Goal: Task Accomplishment & Management: Manage account settings

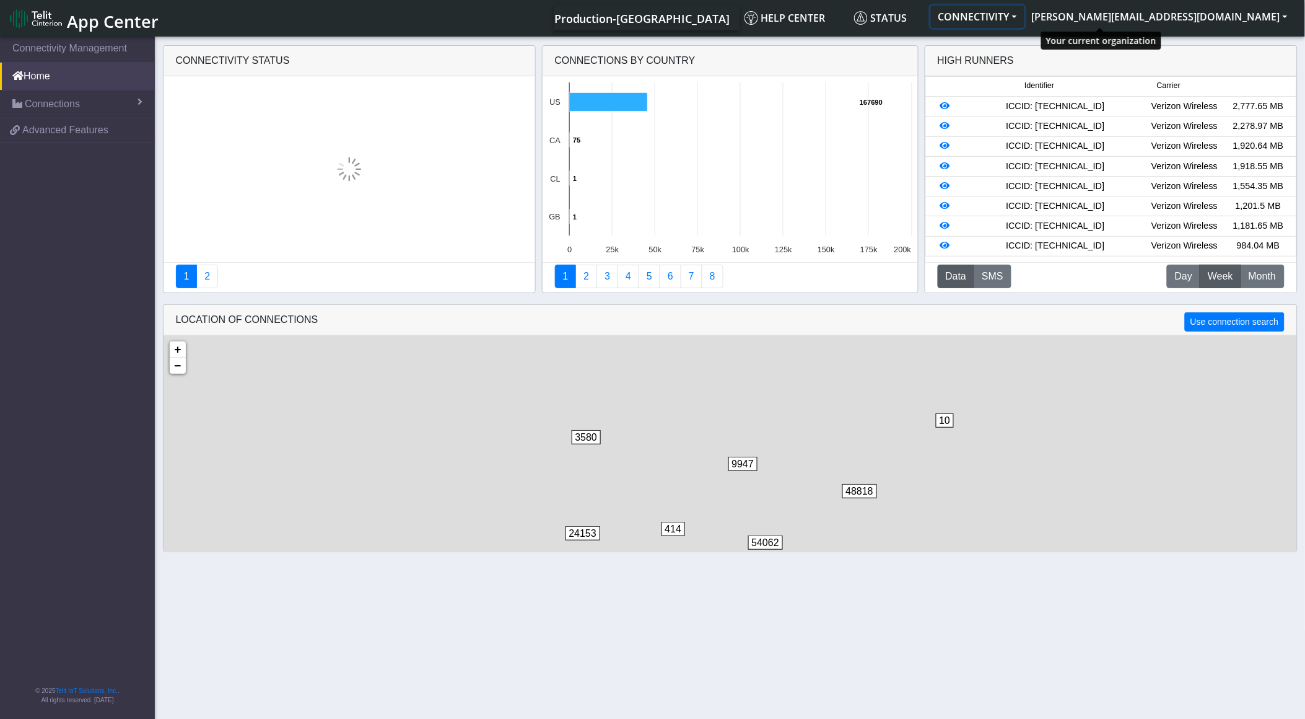
click at [1025, 19] on button "CONNECTIVITY" at bounding box center [978, 17] width 94 height 22
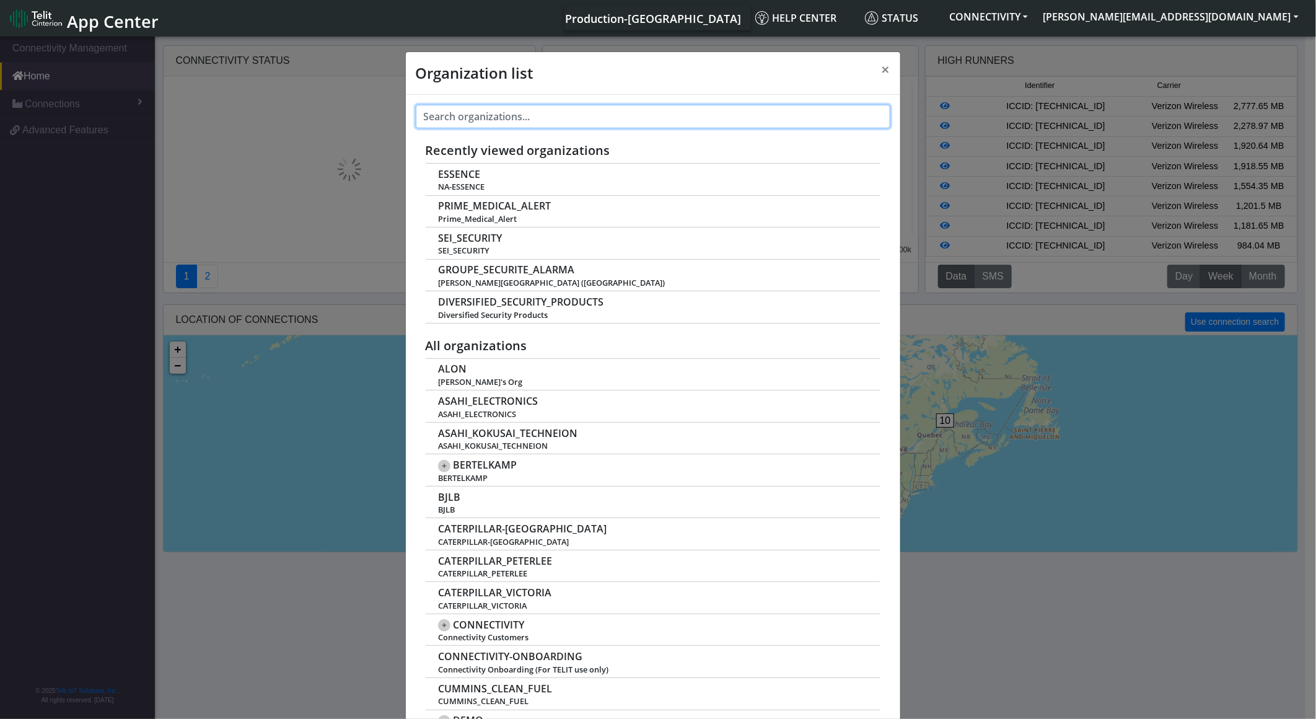
click at [493, 108] on input "text" at bounding box center [653, 117] width 475 height 24
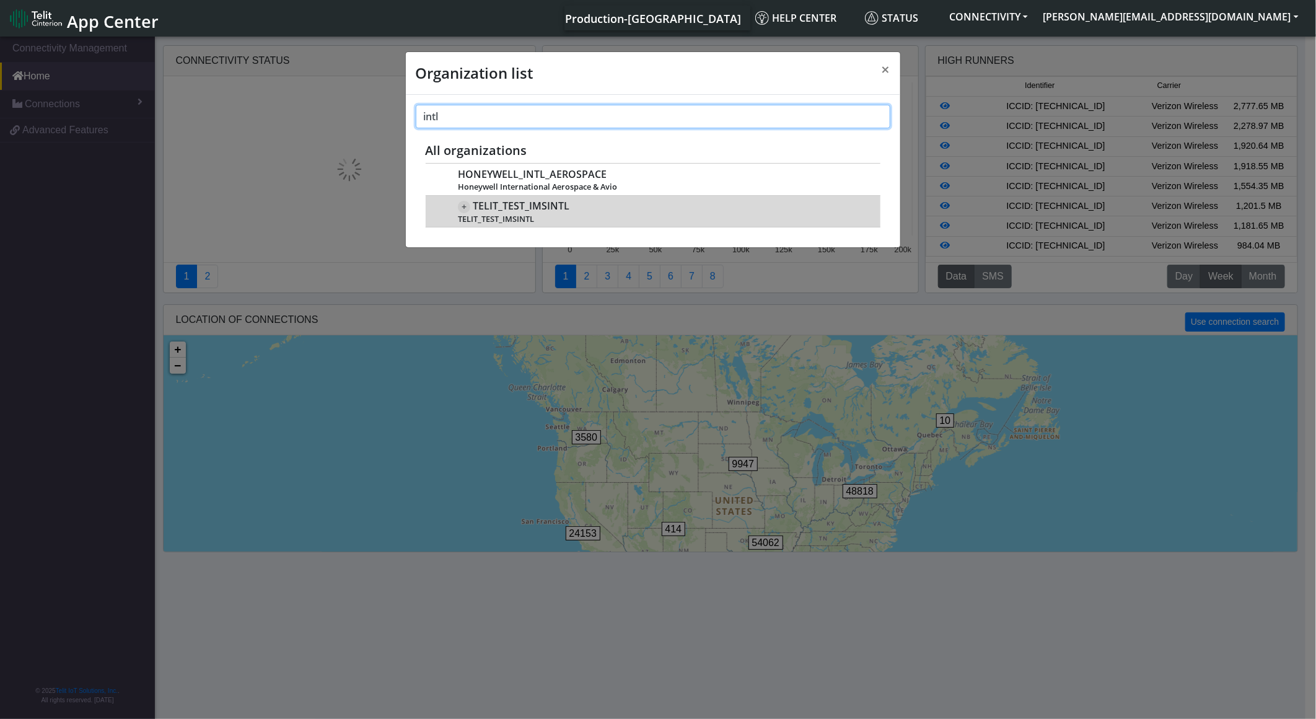
type input "intl"
click at [515, 216] on span "TELIT_TEST_IMSINTL" at bounding box center [662, 218] width 409 height 9
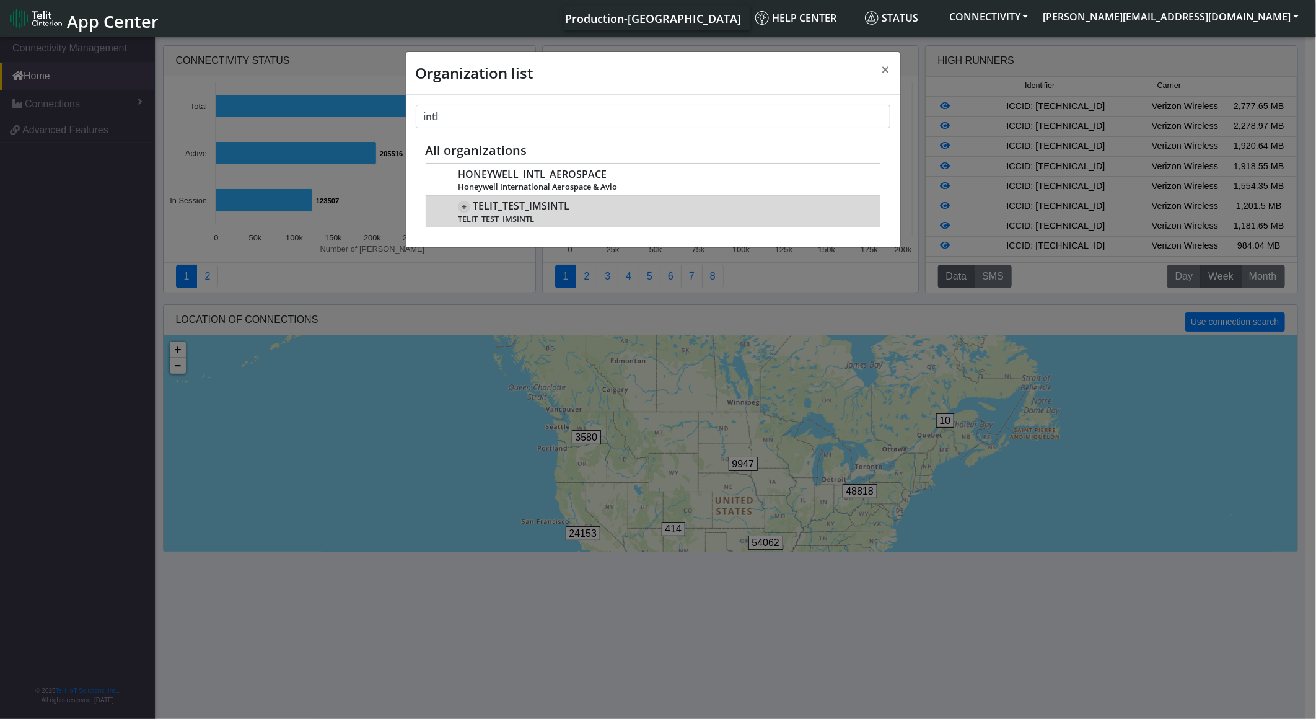
click at [486, 205] on span "TELIT_TEST_IMSINTL" at bounding box center [521, 206] width 97 height 12
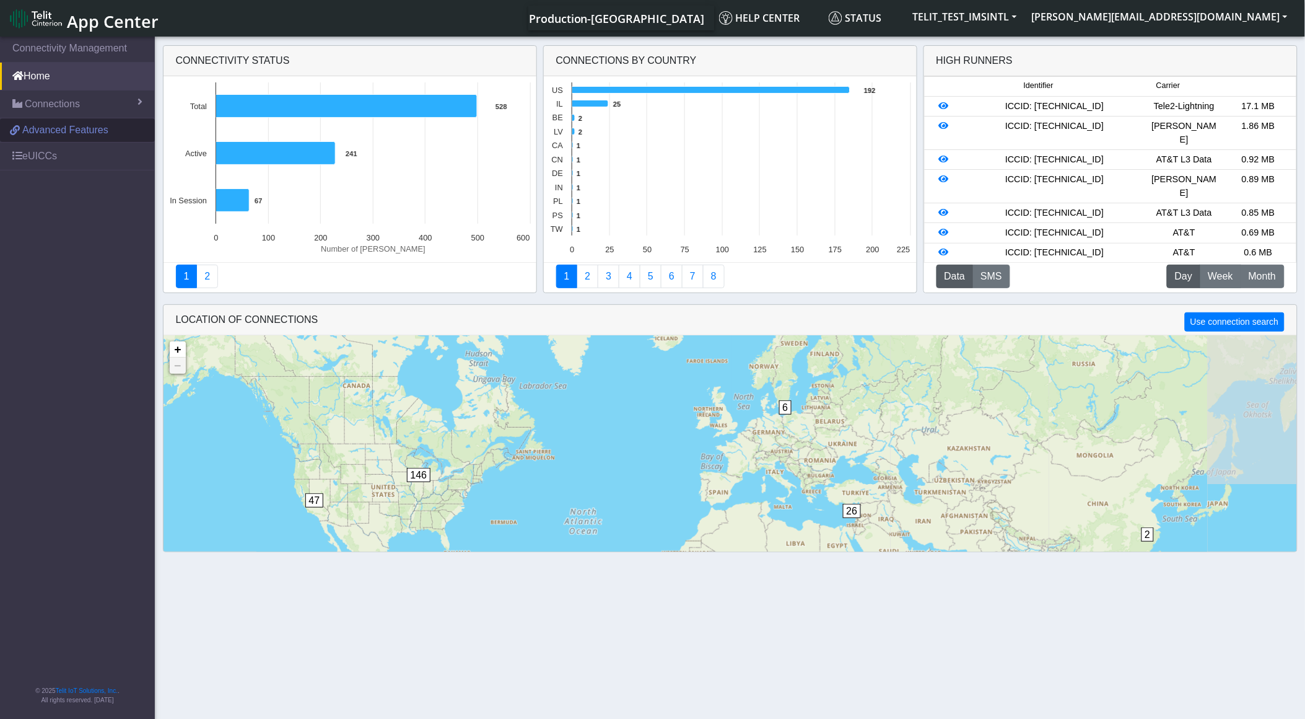
click at [85, 118] on link "Advanced Features" at bounding box center [77, 130] width 155 height 24
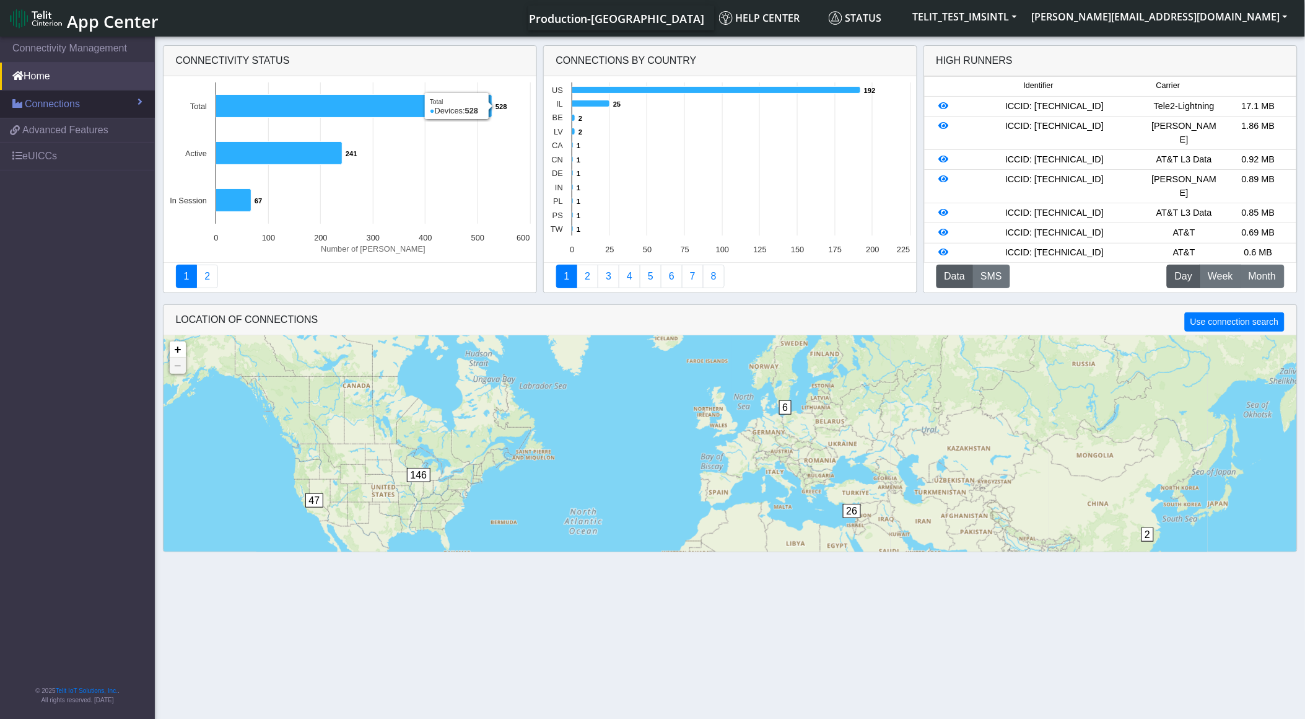
click at [64, 112] on span "Connections" at bounding box center [52, 104] width 55 height 15
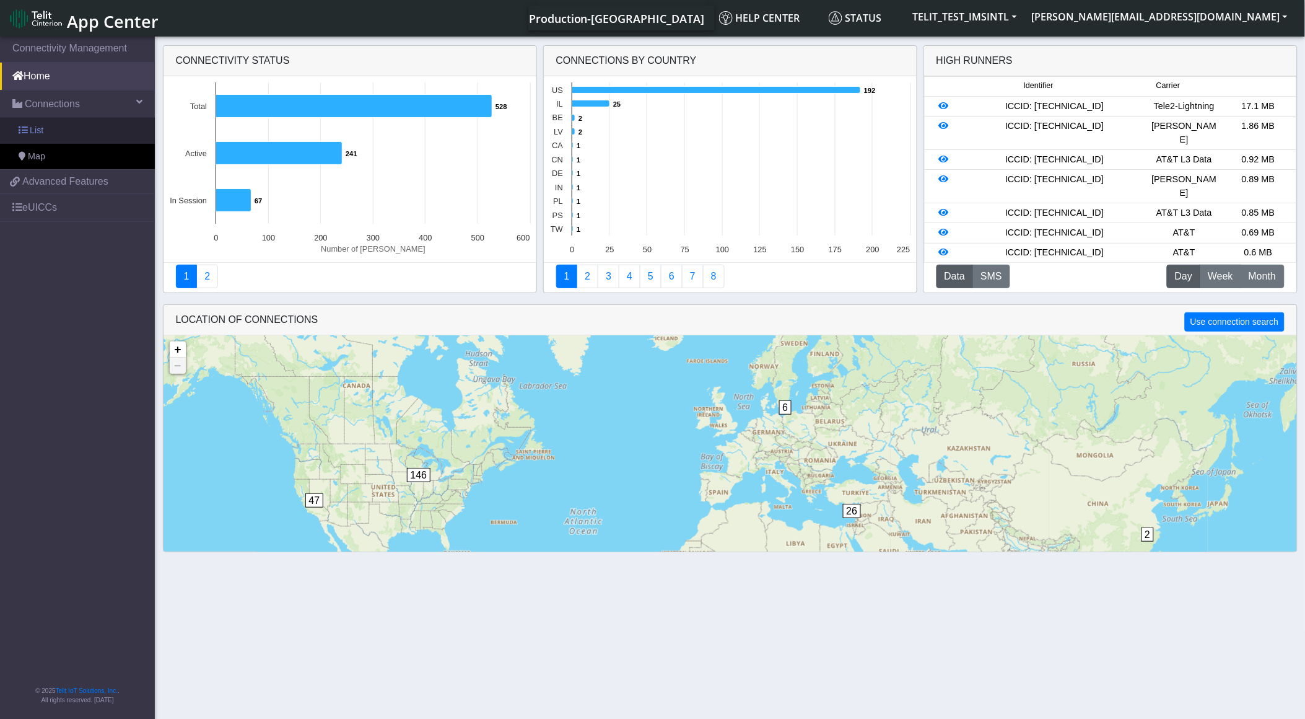
click at [64, 139] on link "List" at bounding box center [77, 131] width 155 height 26
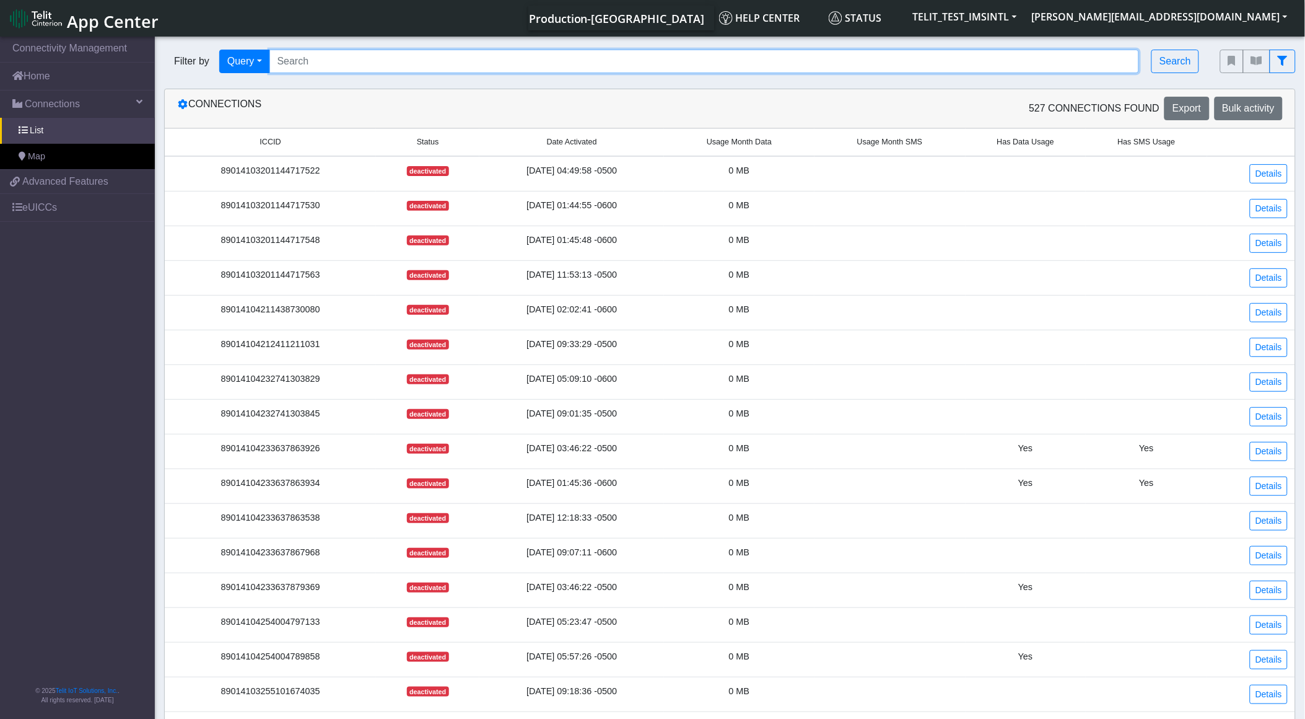
click at [382, 62] on input "Search..." at bounding box center [704, 62] width 870 height 24
paste input "89358152000000324089"
type input "89358152000000324089"
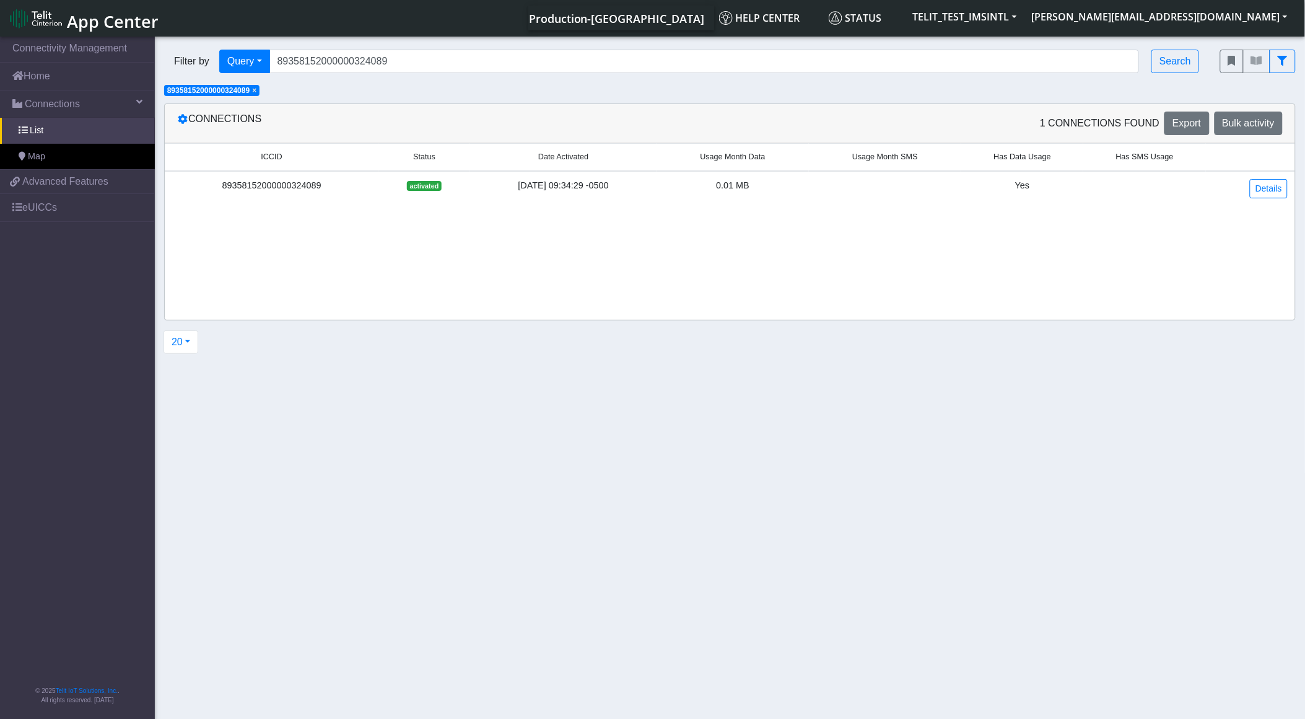
click at [279, 193] on td "89358152000000324089" at bounding box center [272, 188] width 214 height 35
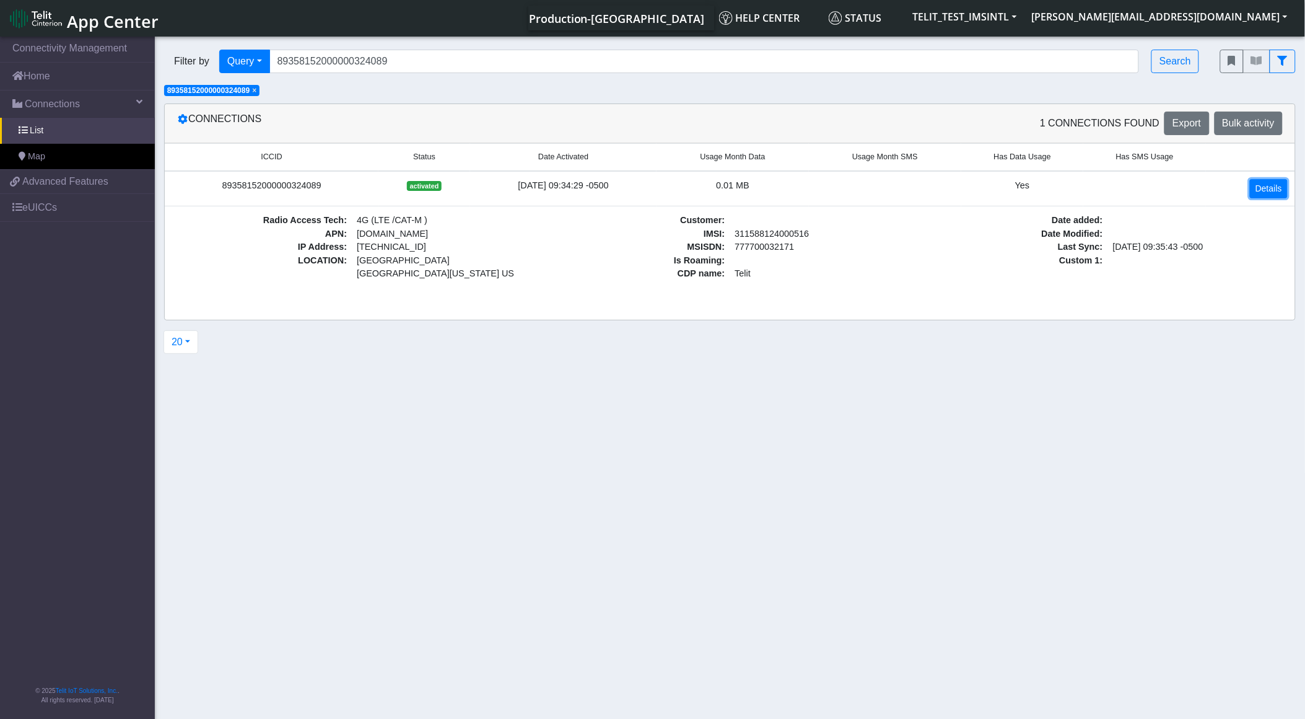
click at [1261, 187] on link "Details" at bounding box center [1269, 188] width 38 height 19
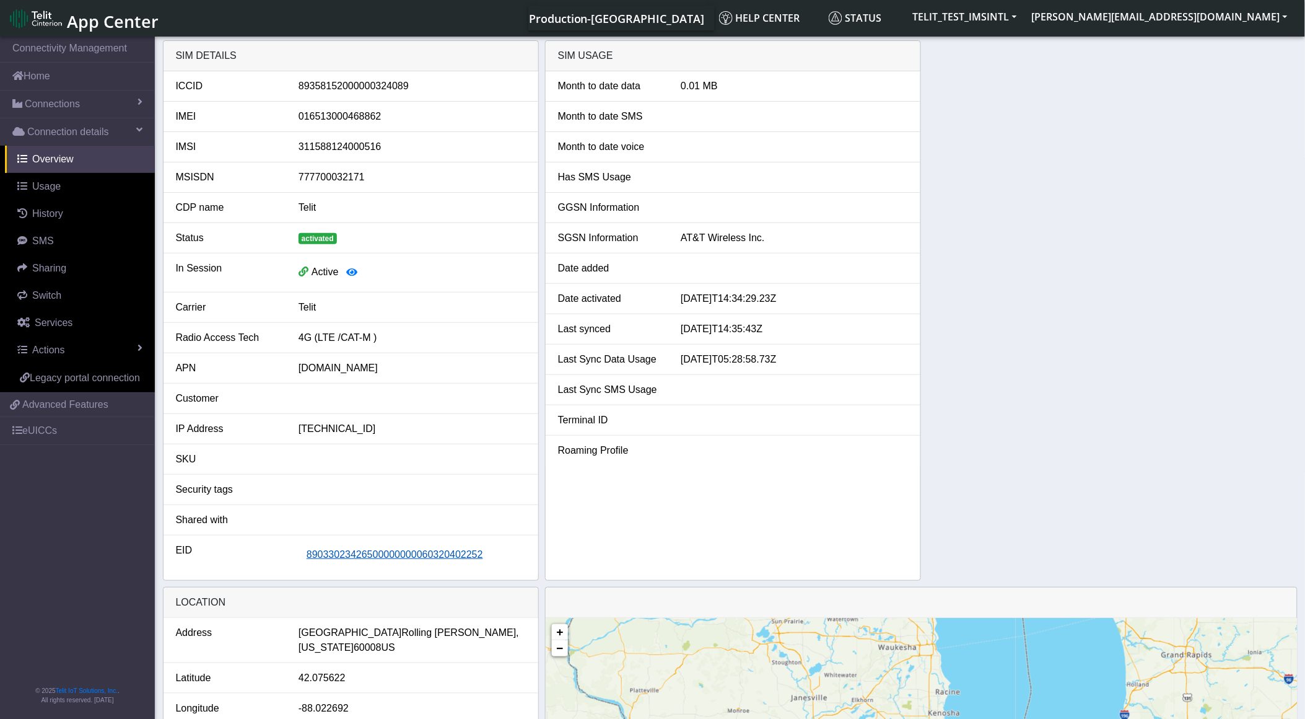
click at [364, 551] on span "89033023426500000000060320402252" at bounding box center [395, 554] width 177 height 11
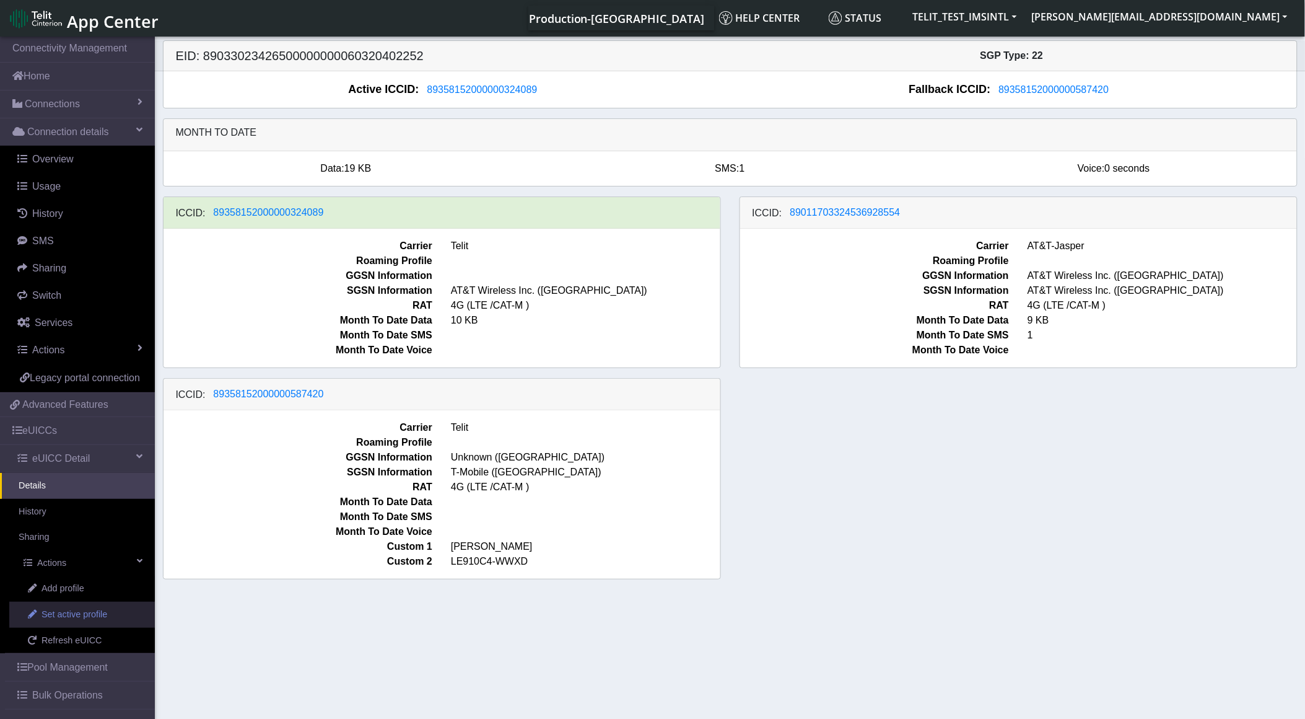
click at [93, 621] on span "Set active profile" at bounding box center [75, 615] width 66 height 14
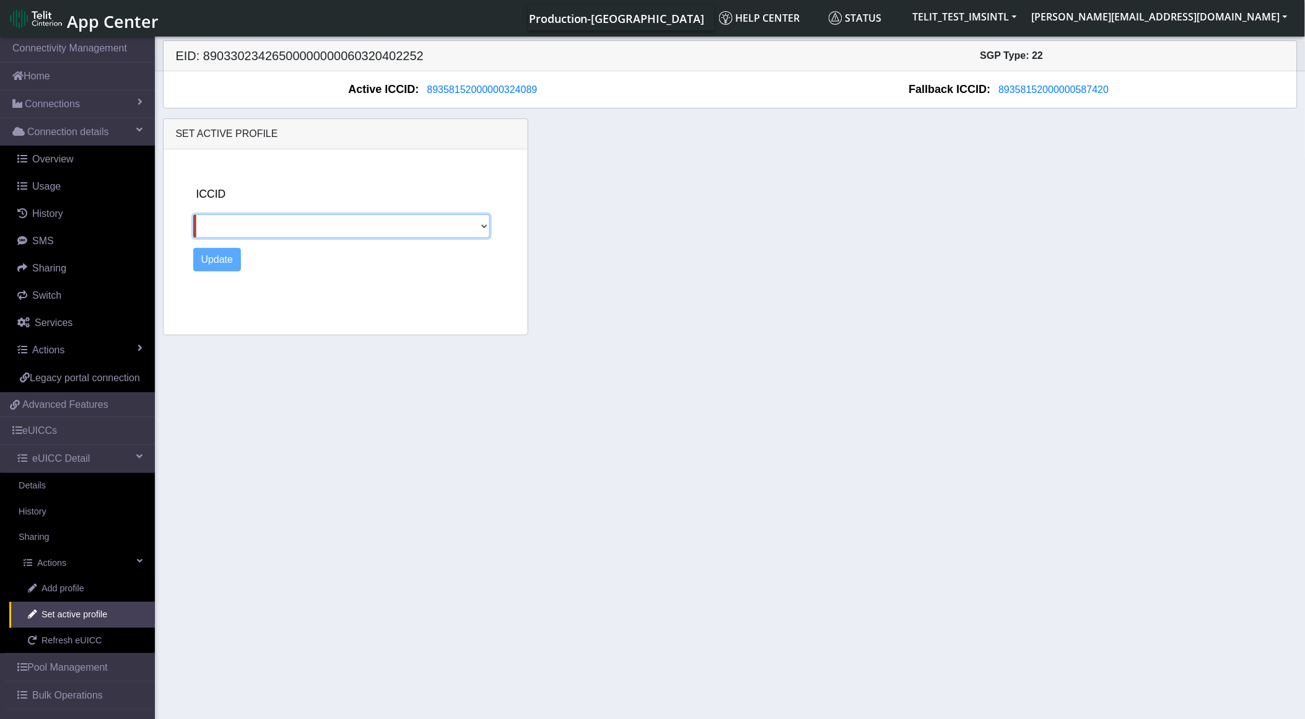
click at [279, 229] on select "89011703324536928554 89358152000000587420" at bounding box center [341, 226] width 297 height 24
select select "89011703324536928554"
click at [193, 214] on select "89011703324536928554 89358152000000587420" at bounding box center [341, 226] width 297 height 24
click at [239, 263] on button "Update" at bounding box center [217, 260] width 48 height 24
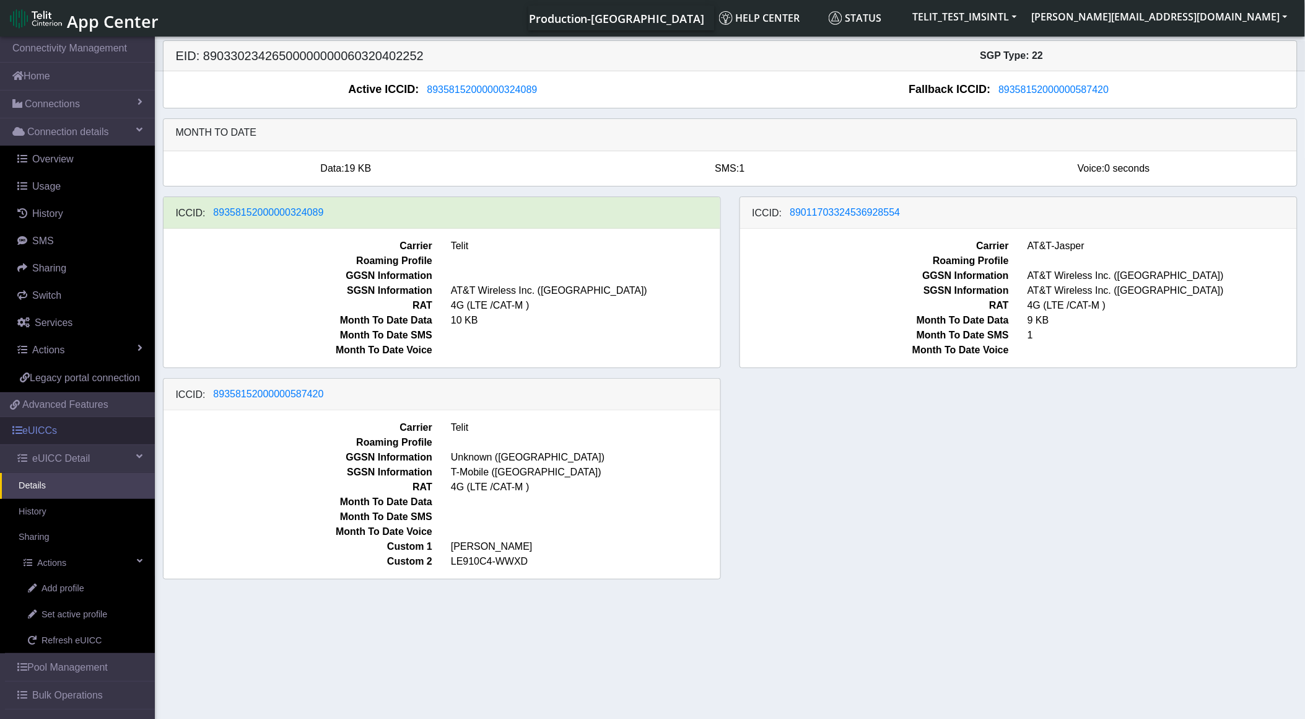
click at [84, 444] on link "eUICCs" at bounding box center [77, 430] width 155 height 27
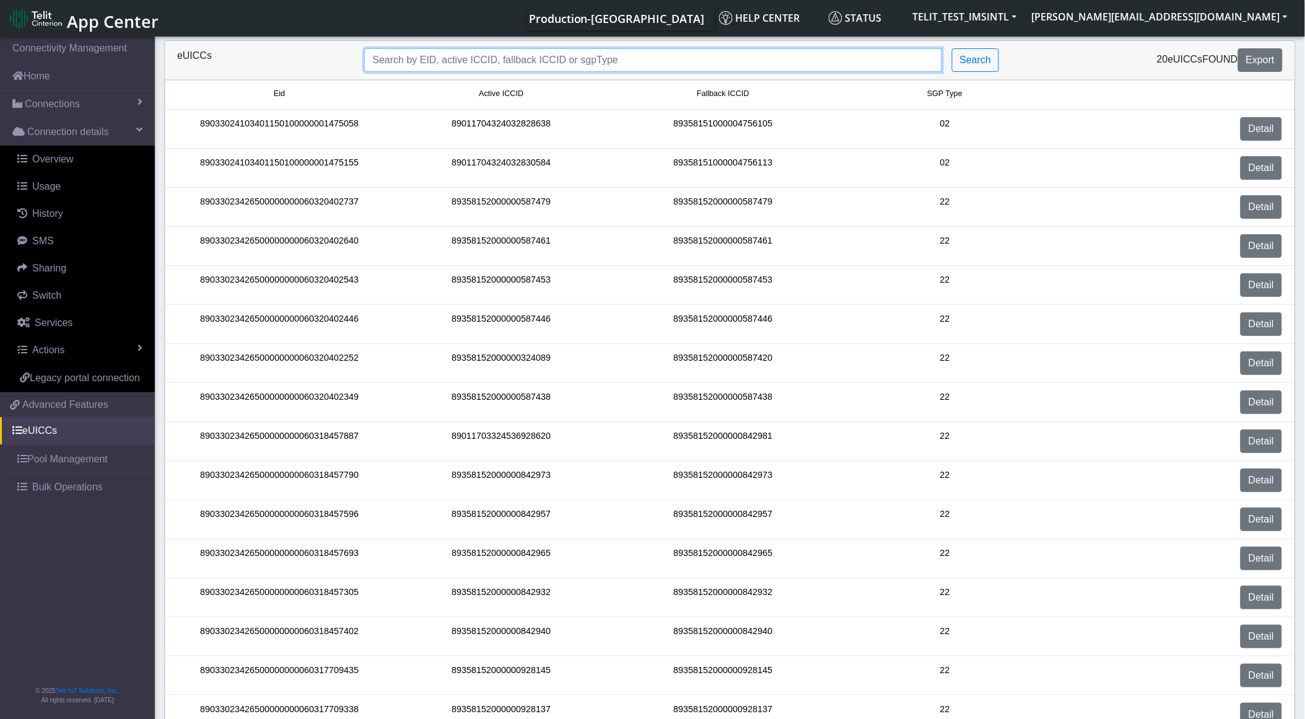
click at [531, 52] on input "Search..." at bounding box center [652, 60] width 577 height 24
paste input "89358152000000324089"
type input "89358152000000324089"
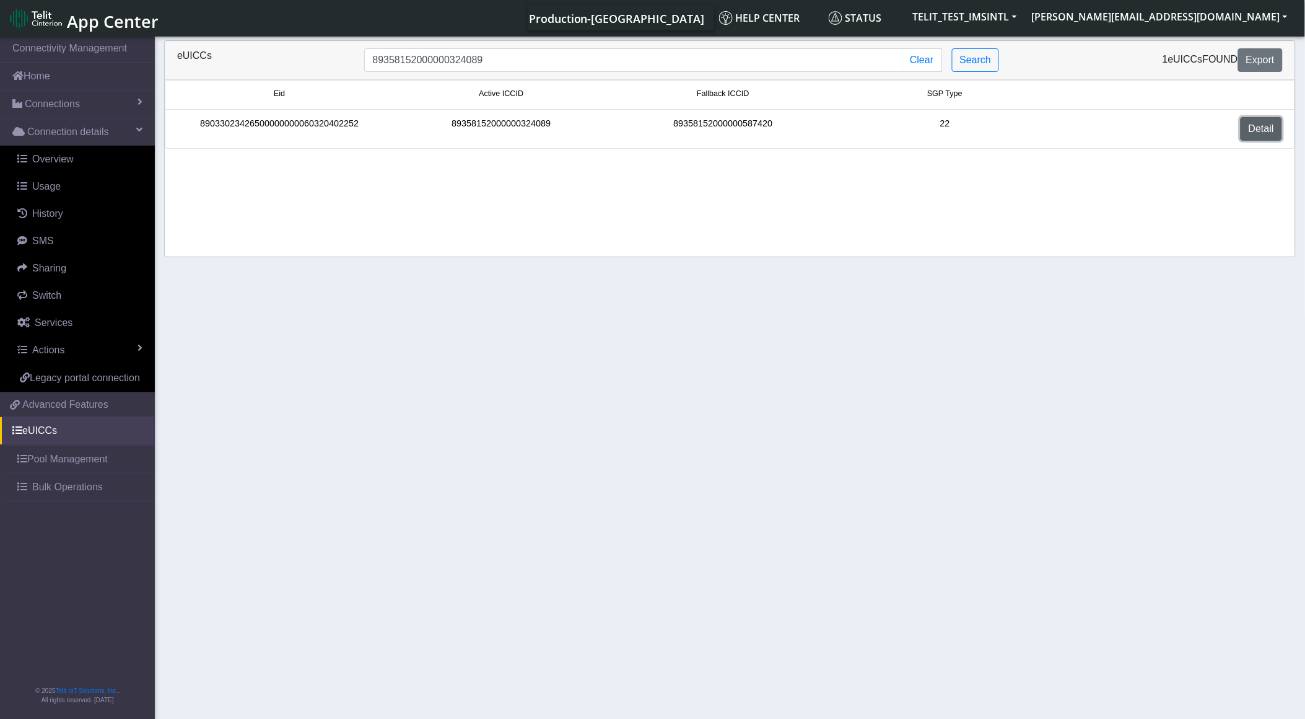
click at [1261, 141] on link "Detail" at bounding box center [1262, 129] width 42 height 24
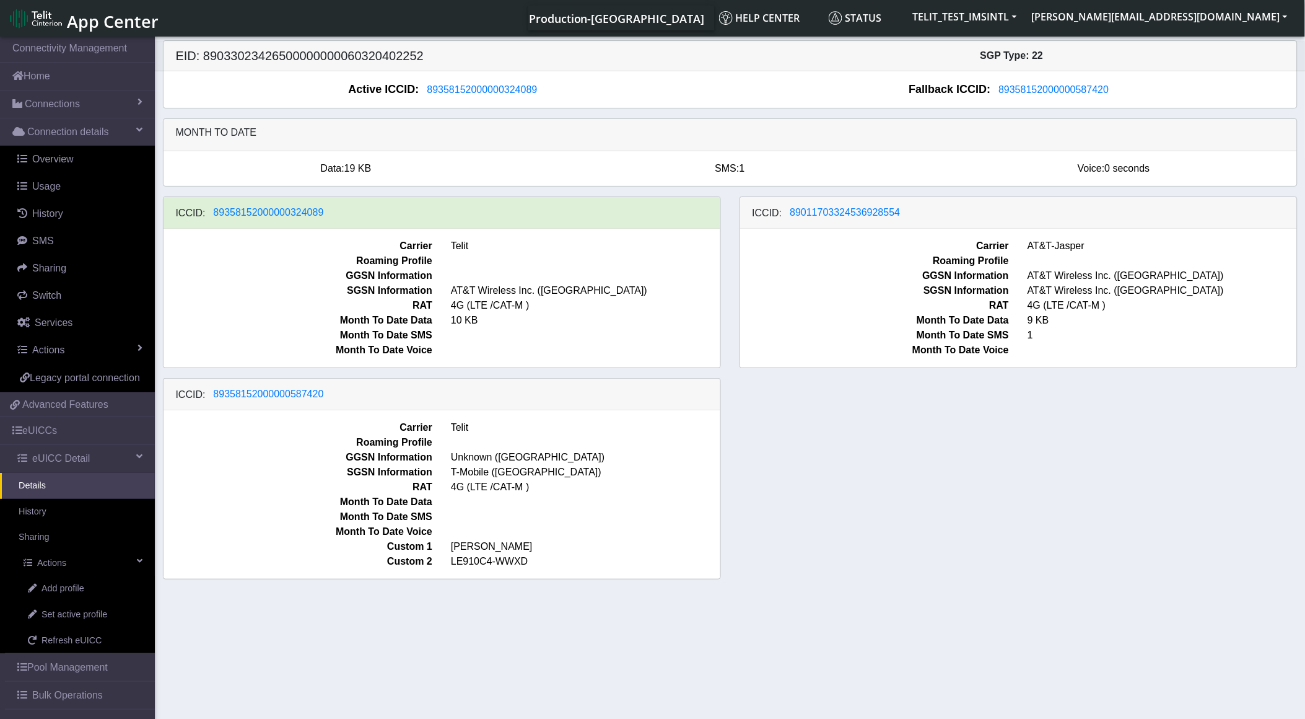
click at [63, 499] on link "Details" at bounding box center [77, 486] width 155 height 26
click at [62, 472] on link "eUICC Detail" at bounding box center [80, 458] width 150 height 27
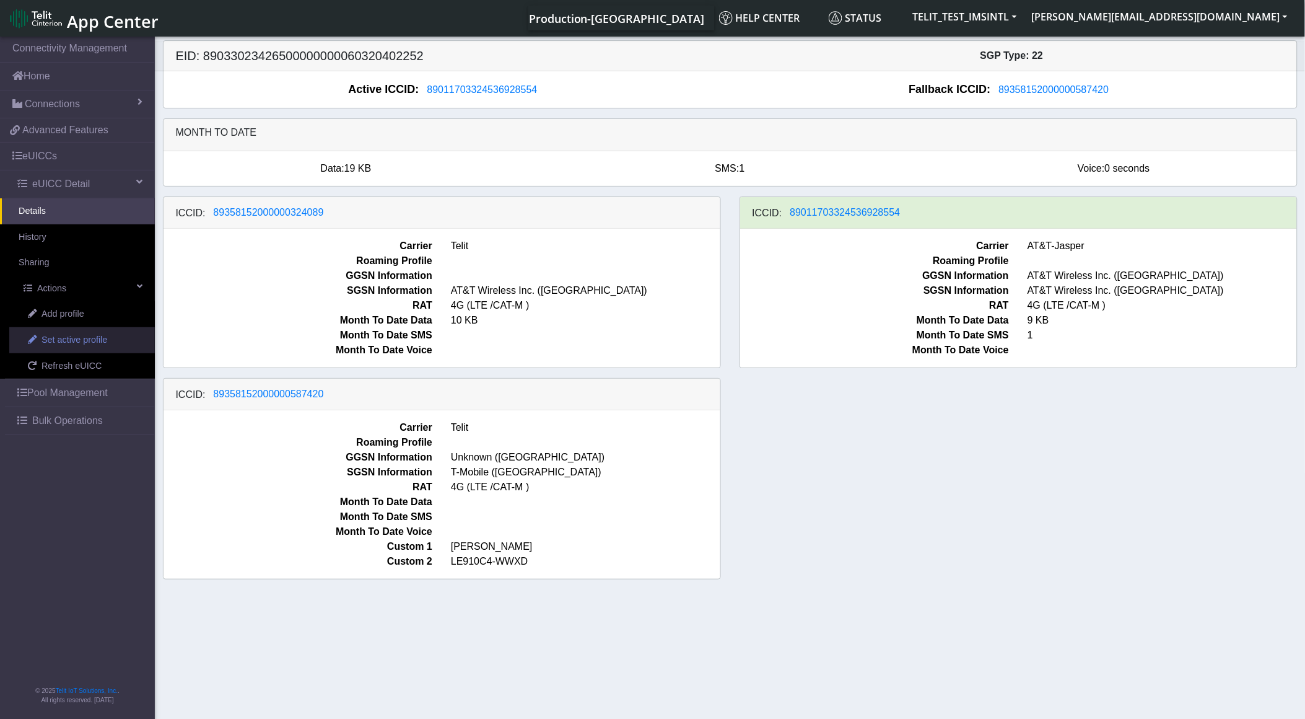
click at [72, 347] on span "Set active profile" at bounding box center [75, 340] width 66 height 14
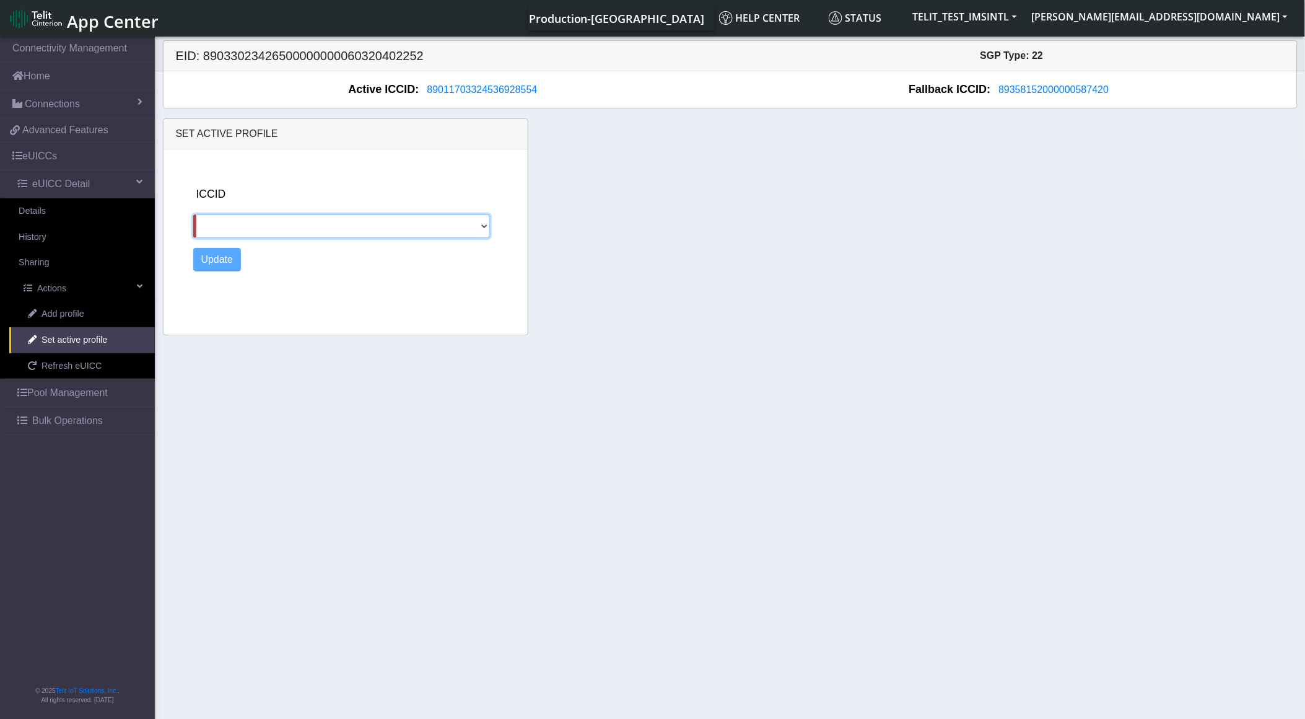
click at [229, 221] on select "89358152000000324089 89358152000000587420" at bounding box center [341, 226] width 297 height 24
select select "89358152000000587420"
click at [193, 214] on select "89358152000000324089 89358152000000587420" at bounding box center [341, 226] width 297 height 24
click at [231, 264] on button "Update" at bounding box center [217, 260] width 48 height 24
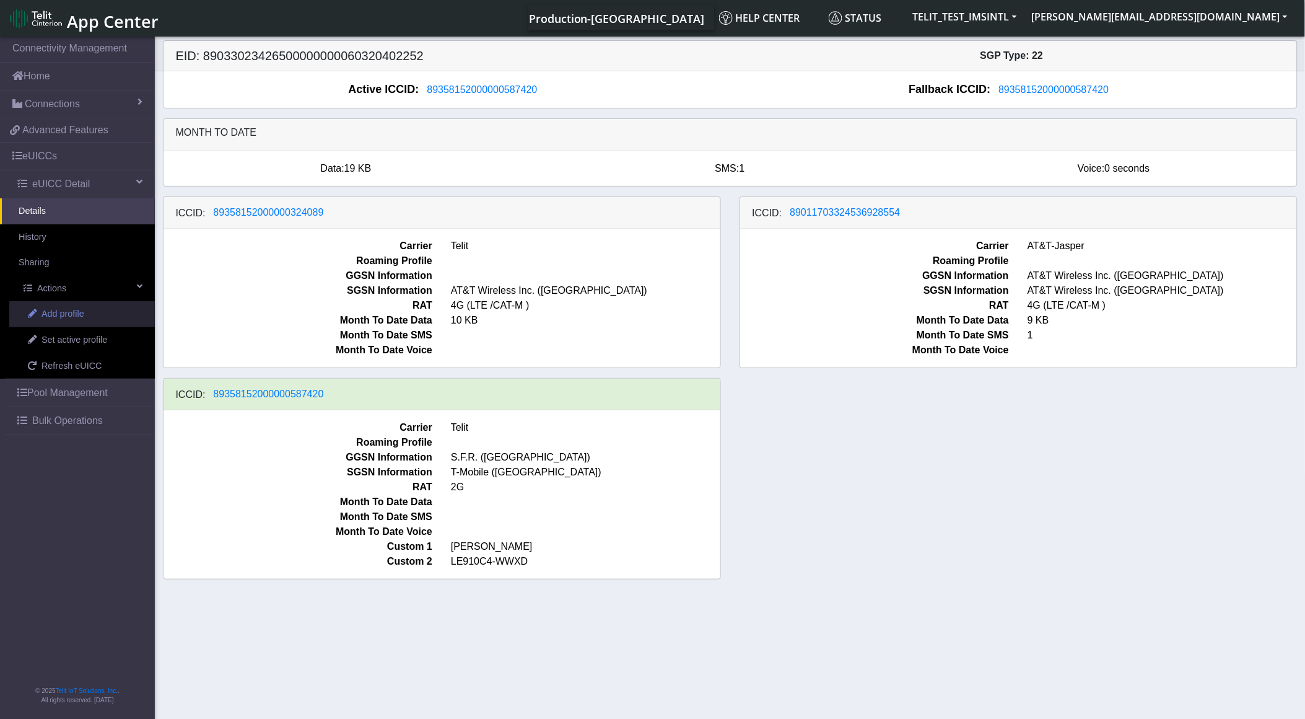
click at [47, 325] on link "Add profile" at bounding box center [82, 314] width 146 height 26
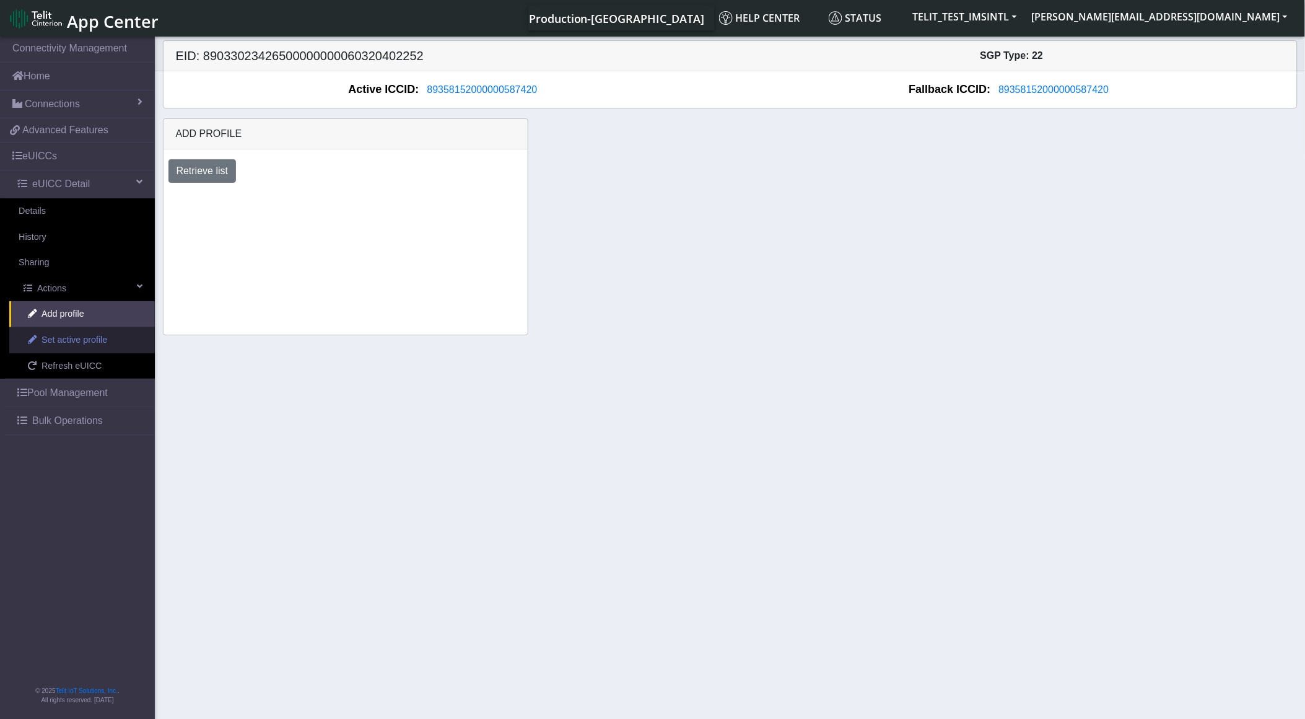
click at [67, 330] on link "Set active profile" at bounding box center [82, 340] width 146 height 26
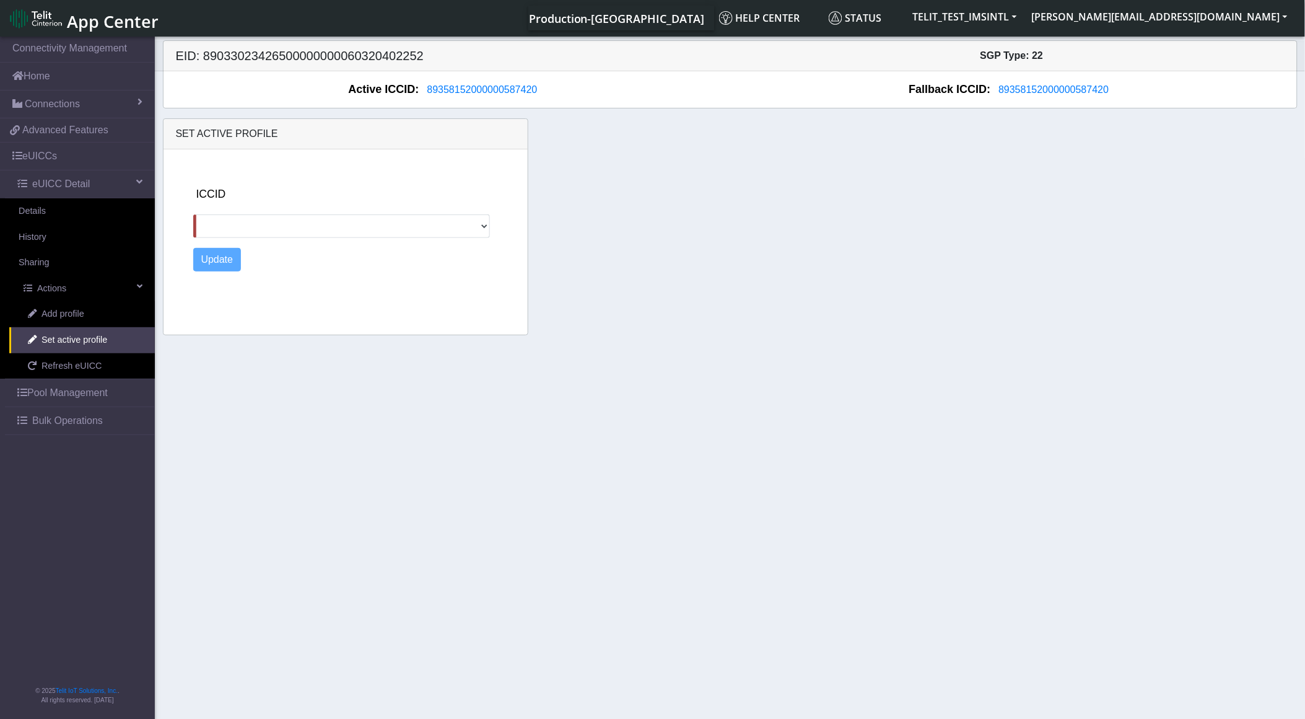
click at [279, 212] on div "ICCID 89358152000000324089 89011703324536928554" at bounding box center [358, 212] width 330 height 52
click at [279, 229] on select "89358152000000324089 89011703324536928554" at bounding box center [341, 226] width 297 height 24
select select "89358152000000324089"
click at [193, 214] on select "89358152000000324089 89011703324536928554" at bounding box center [341, 226] width 297 height 24
click at [236, 257] on button "Update" at bounding box center [217, 260] width 48 height 24
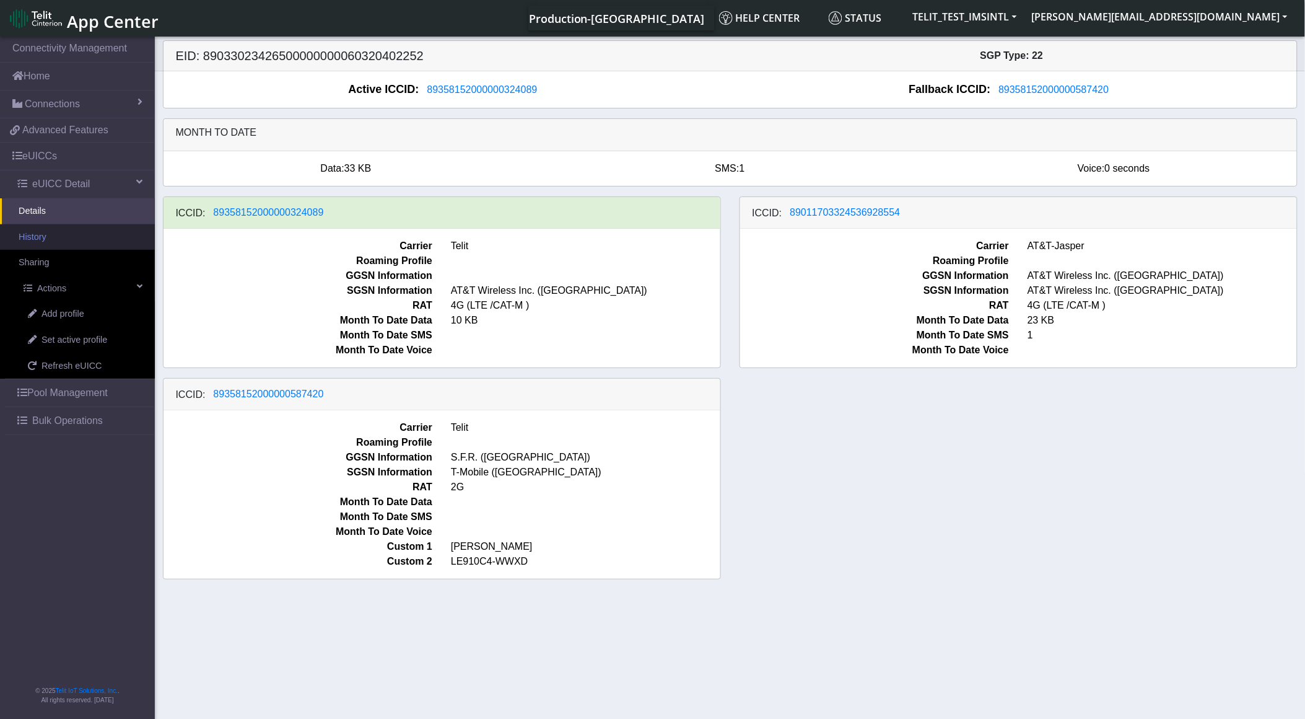
click at [61, 245] on link "History" at bounding box center [77, 237] width 155 height 26
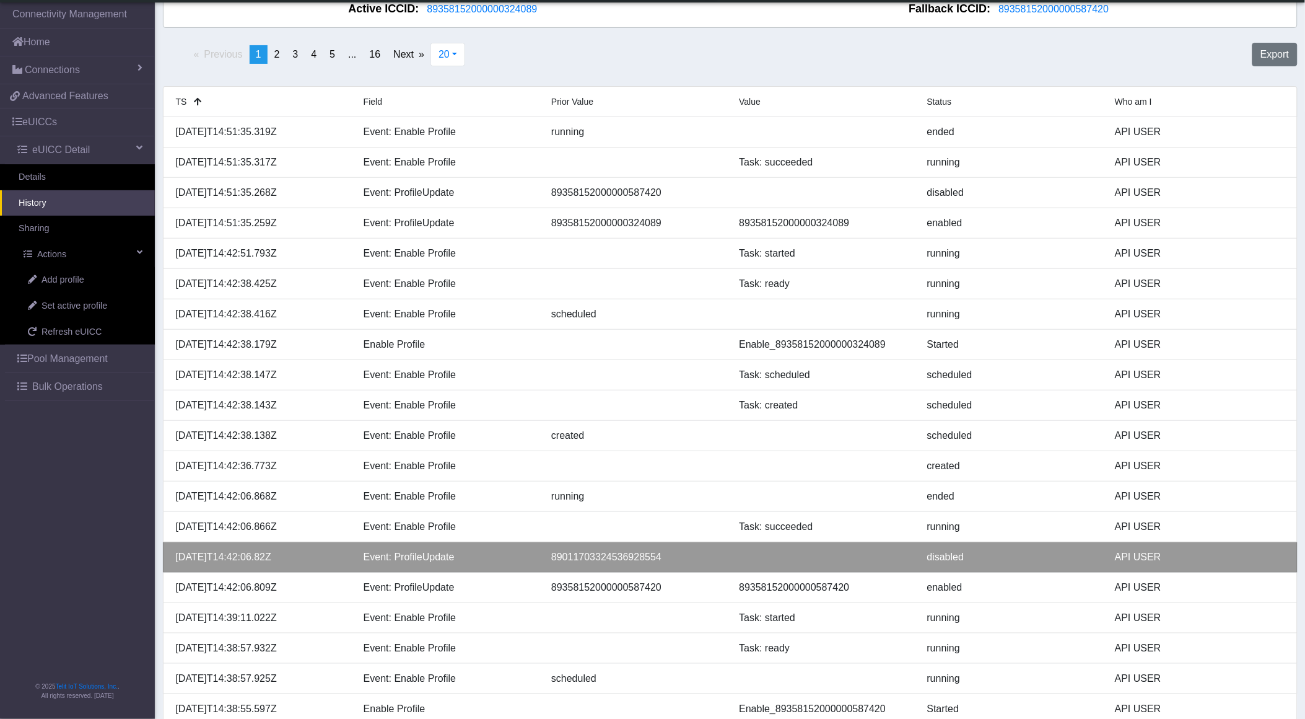
scroll to position [102, 0]
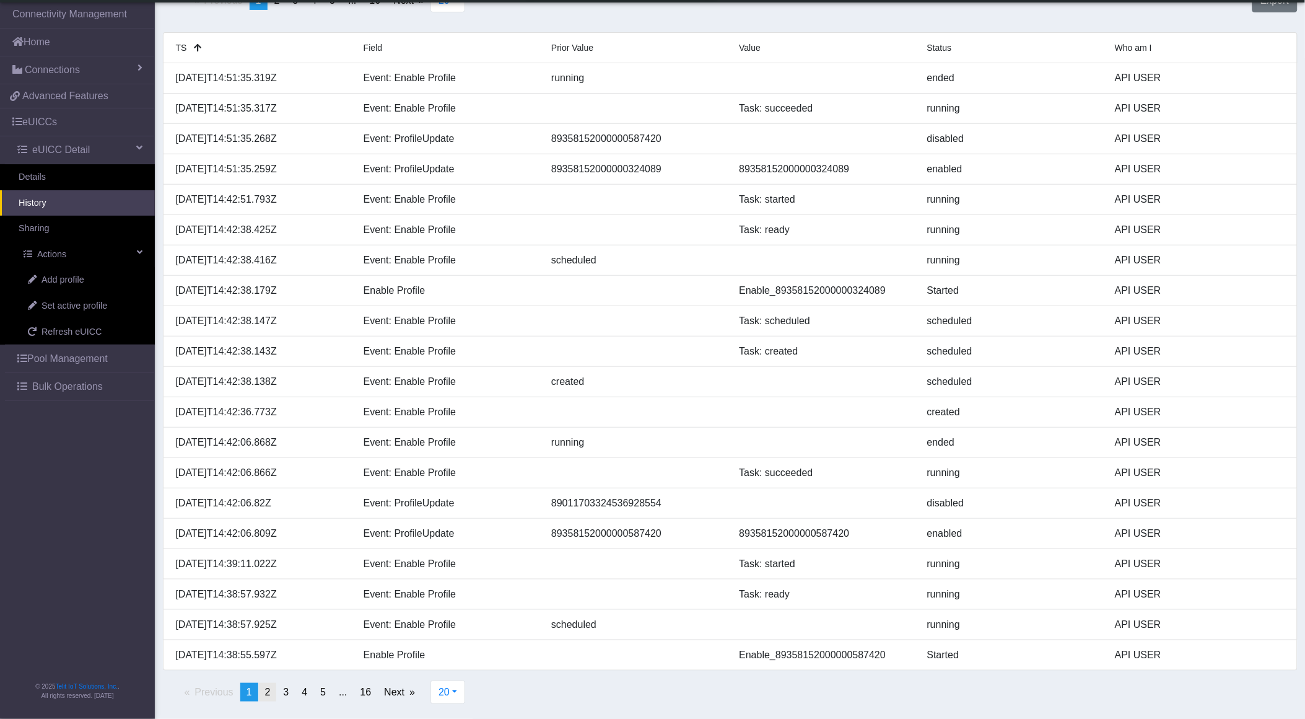
click at [274, 691] on link "page 2" at bounding box center [268, 692] width 18 height 19
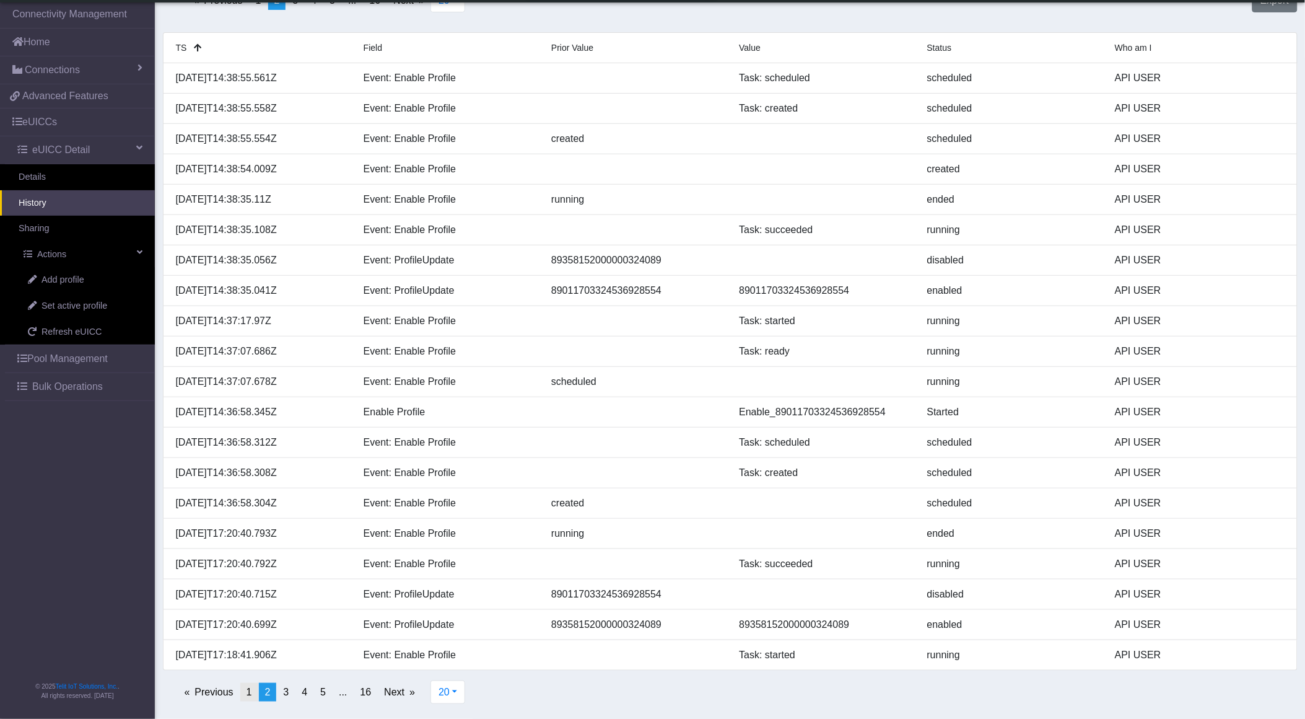
click at [256, 692] on link "page 1" at bounding box center [249, 692] width 18 height 19
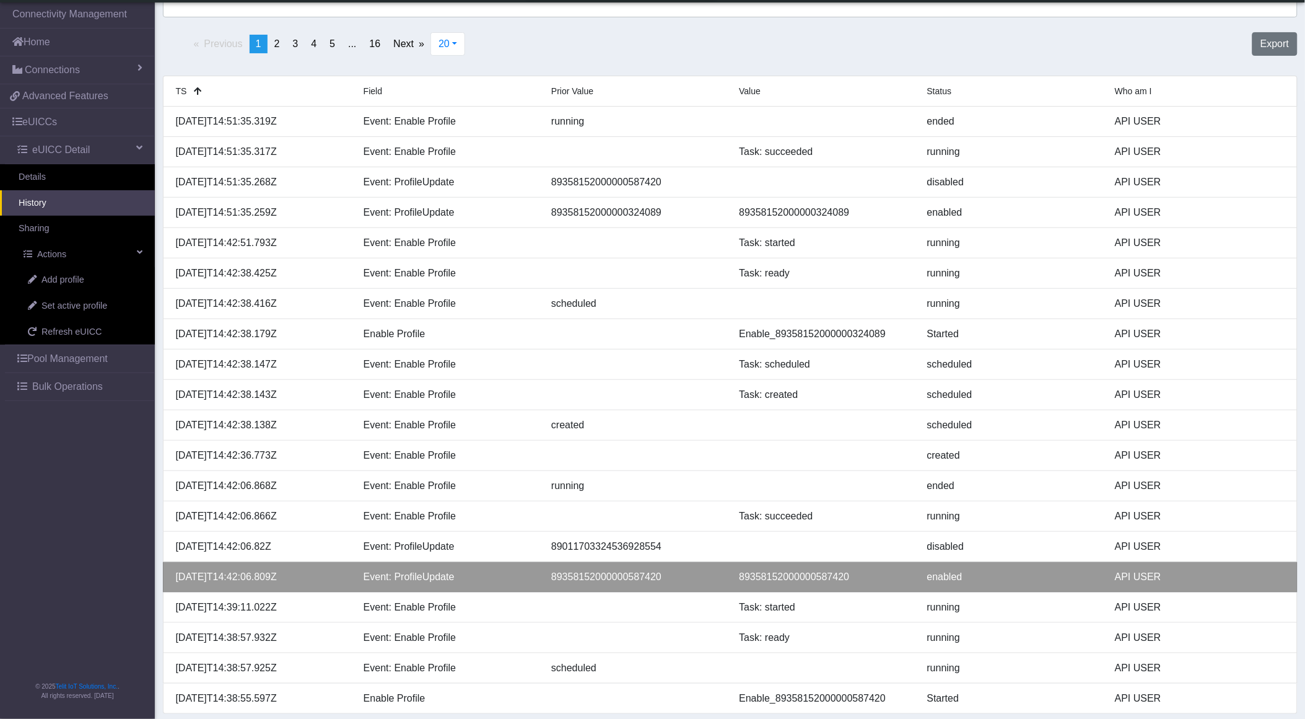
scroll to position [33, 0]
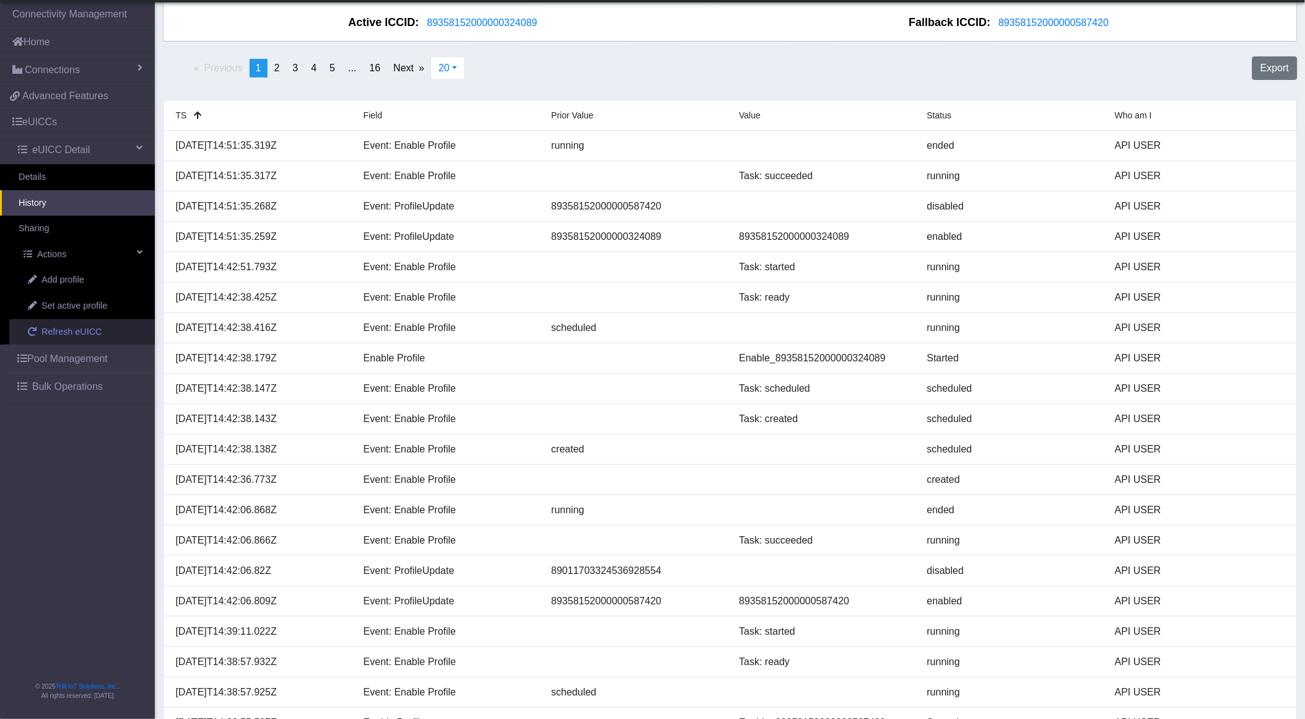
click at [72, 335] on span "Refresh eUICC" at bounding box center [72, 332] width 61 height 14
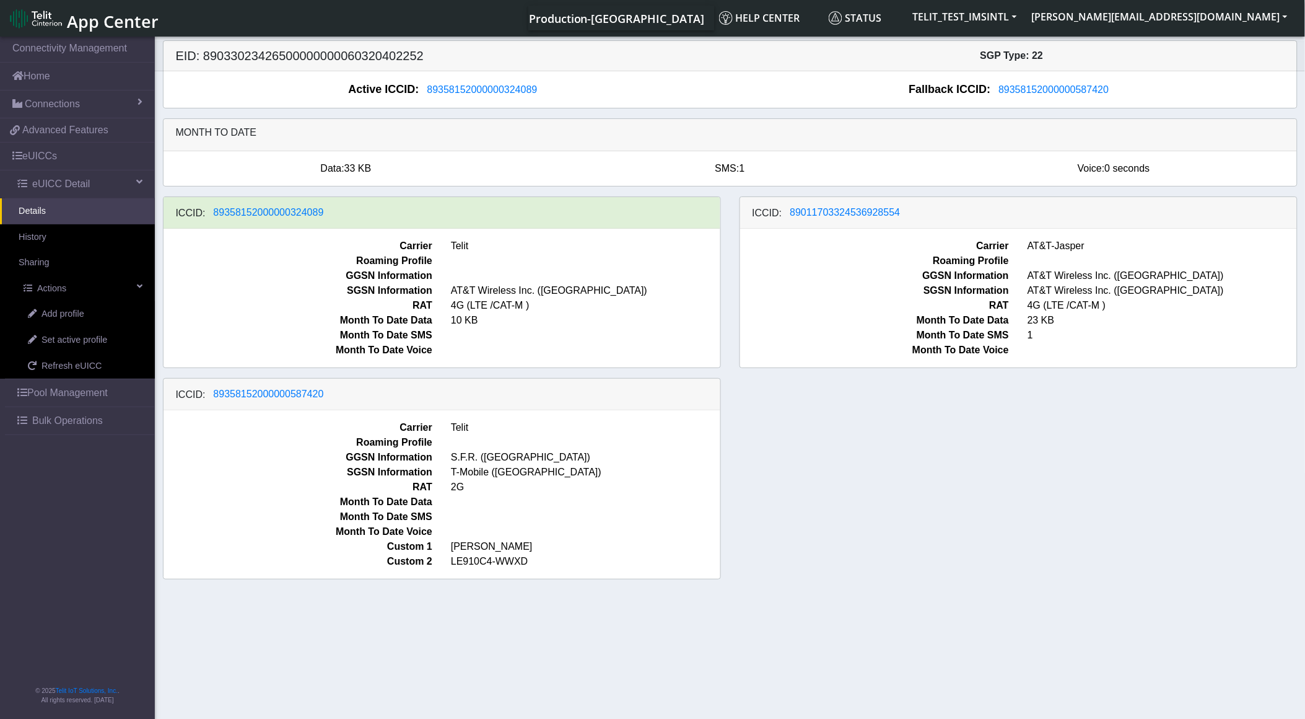
click at [544, 592] on section "Connectivity Management Home Connections List Map 2bb1f2cde4aaf0336d46b82347015…" at bounding box center [652, 378] width 1305 height 689
click at [73, 350] on link "Set active profile" at bounding box center [82, 340] width 146 height 26
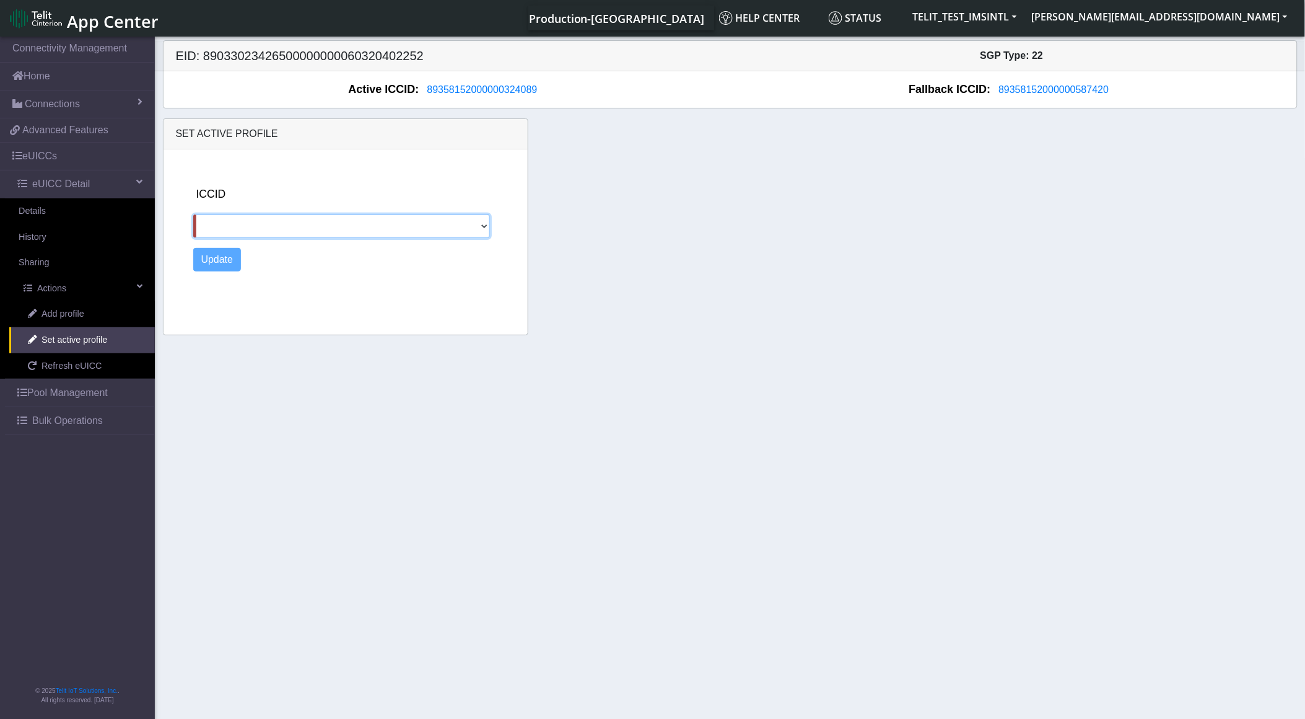
click at [437, 217] on select "89011703324536928554 89358152000000587420" at bounding box center [341, 226] width 297 height 24
select select "89011703324536928554"
click at [193, 214] on select "89011703324536928554 89358152000000587420" at bounding box center [341, 226] width 297 height 24
click at [204, 263] on button "Update" at bounding box center [217, 260] width 48 height 24
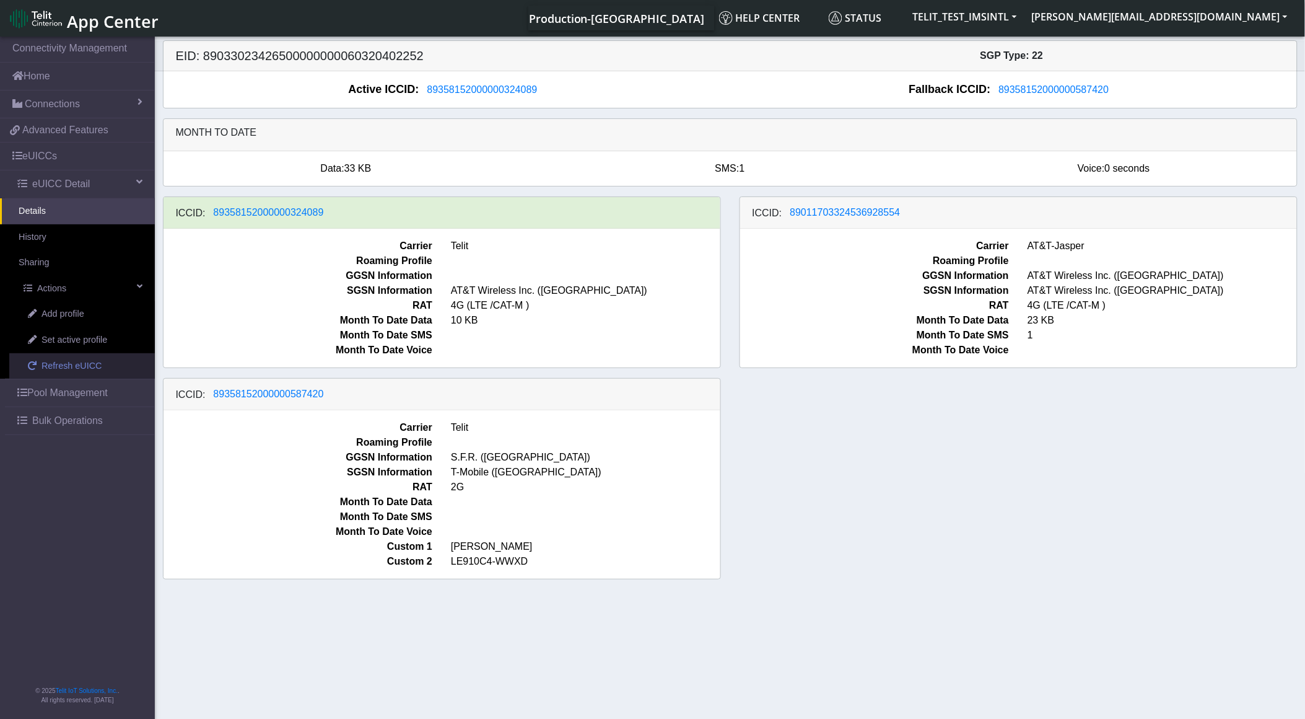
click at [71, 363] on span "Refresh eUICC" at bounding box center [72, 366] width 61 height 14
